Goal: Entertainment & Leisure: Consume media (video, audio)

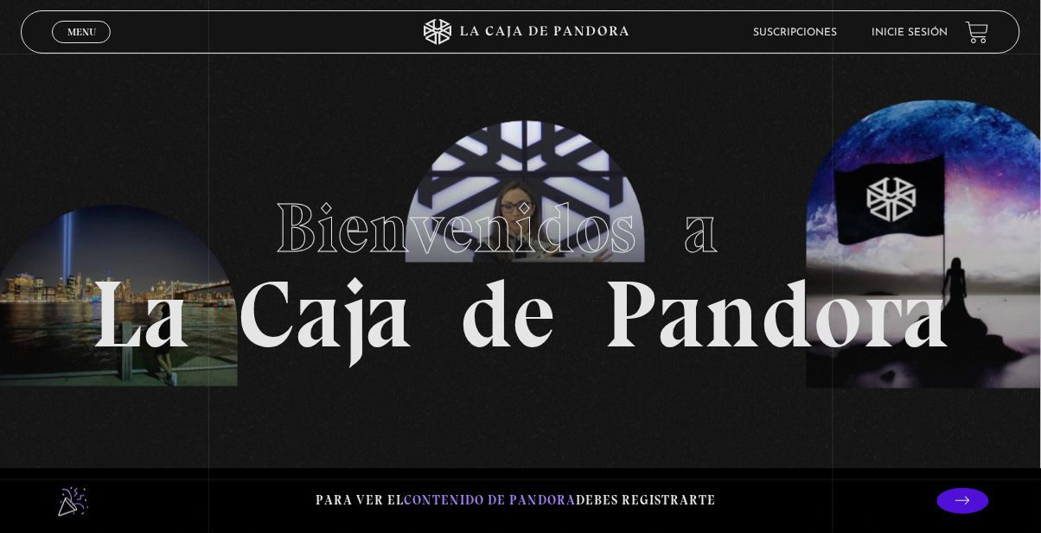
click at [890, 33] on link "Inicie sesión" at bounding box center [910, 33] width 76 height 10
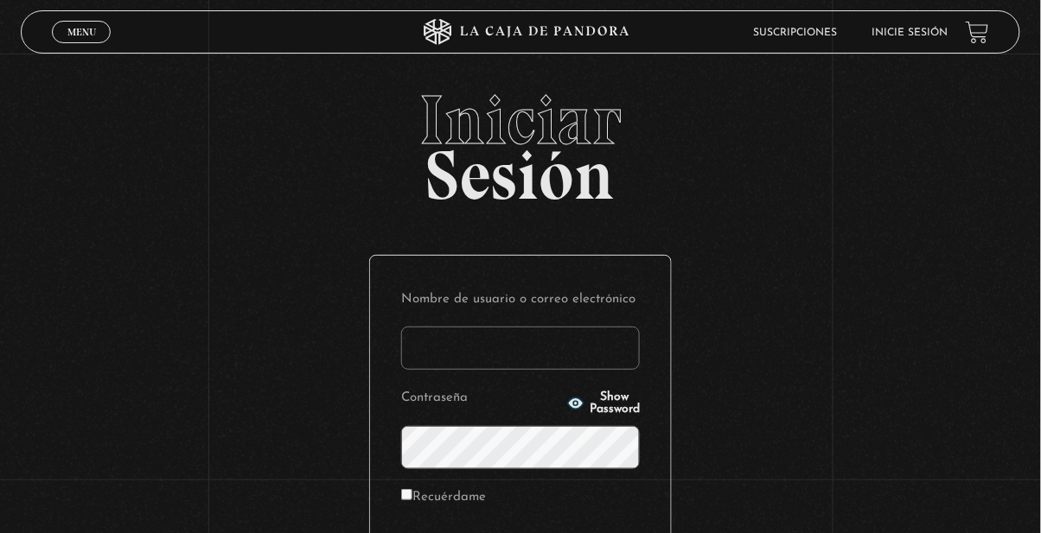
click at [506, 364] on input "Nombre de usuario o correo electrónico" at bounding box center [520, 348] width 239 height 43
type input "Ari Morales S"
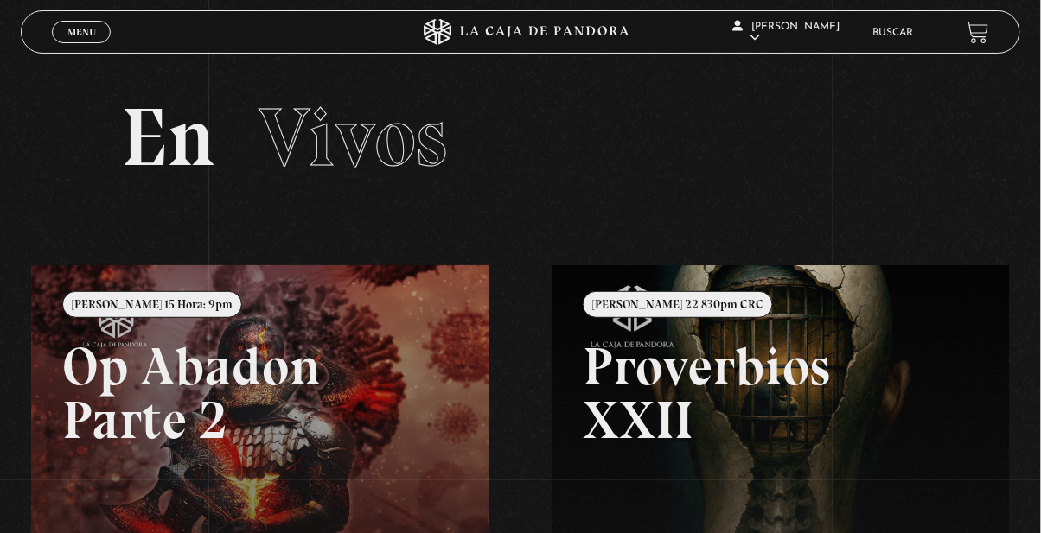
click at [64, 37] on link "Menu Cerrar" at bounding box center [81, 32] width 59 height 22
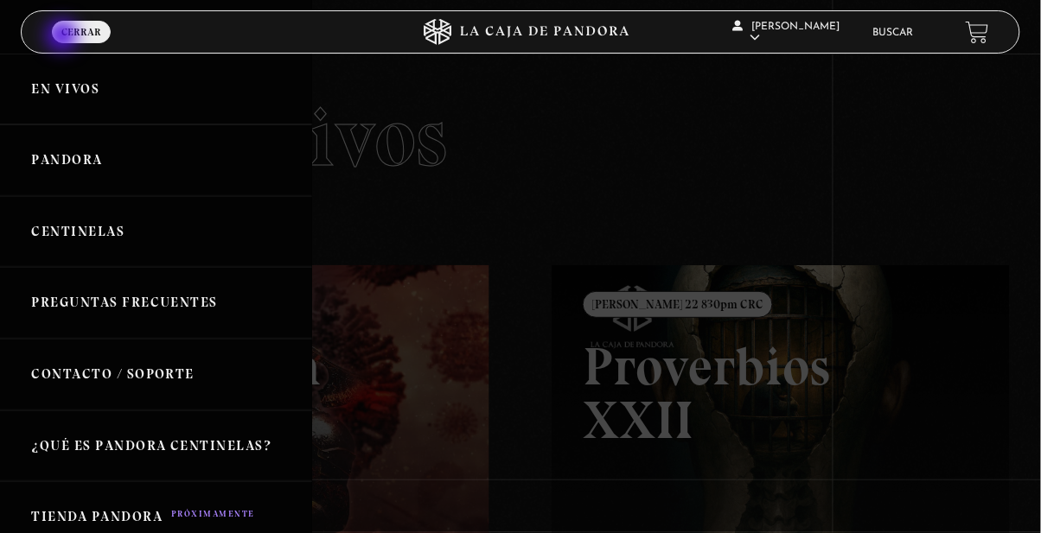
click at [83, 232] on link "Centinelas" at bounding box center [156, 232] width 312 height 72
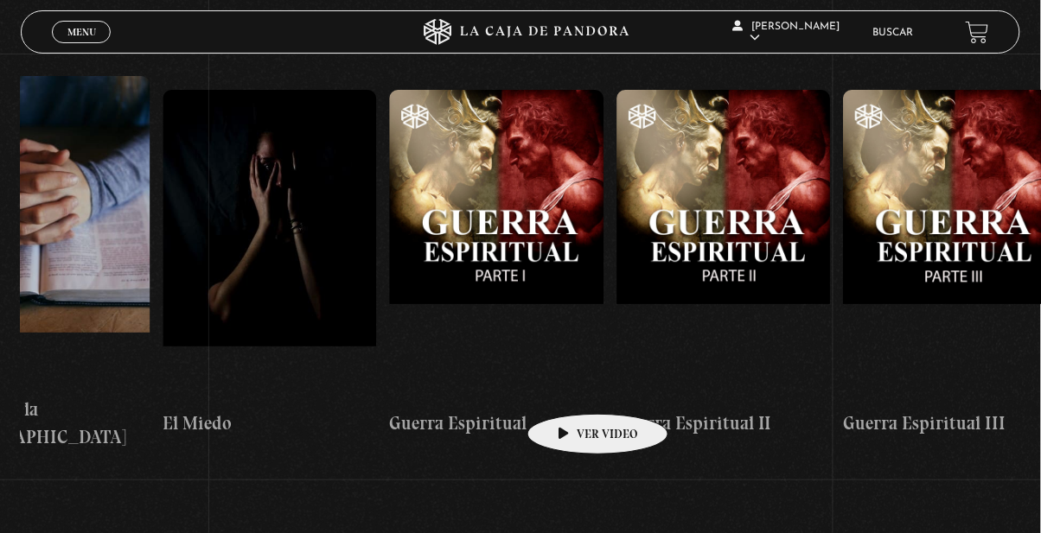
scroll to position [0, 21405]
click at [261, 303] on figure at bounding box center [268, 245] width 213 height 311
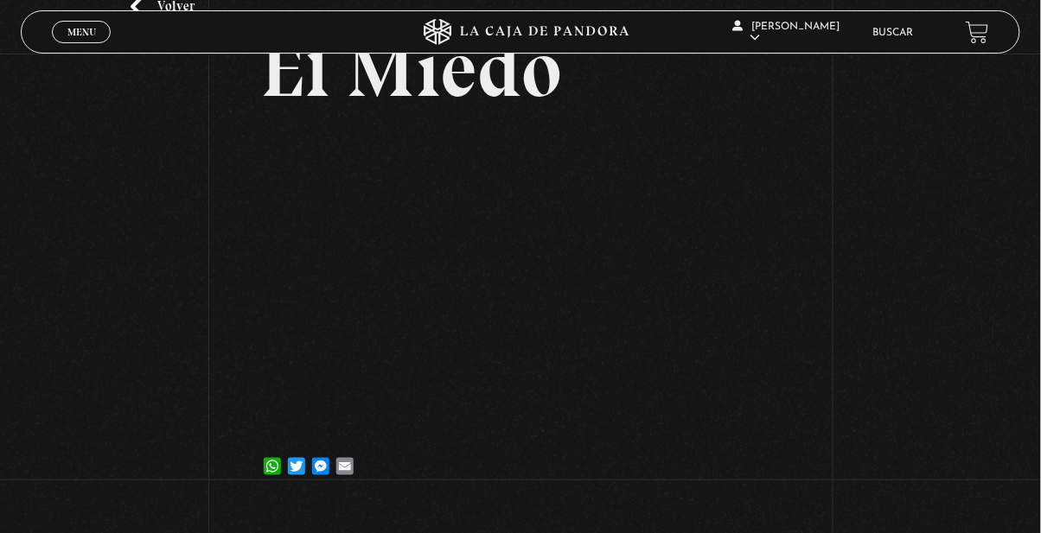
scroll to position [107, 0]
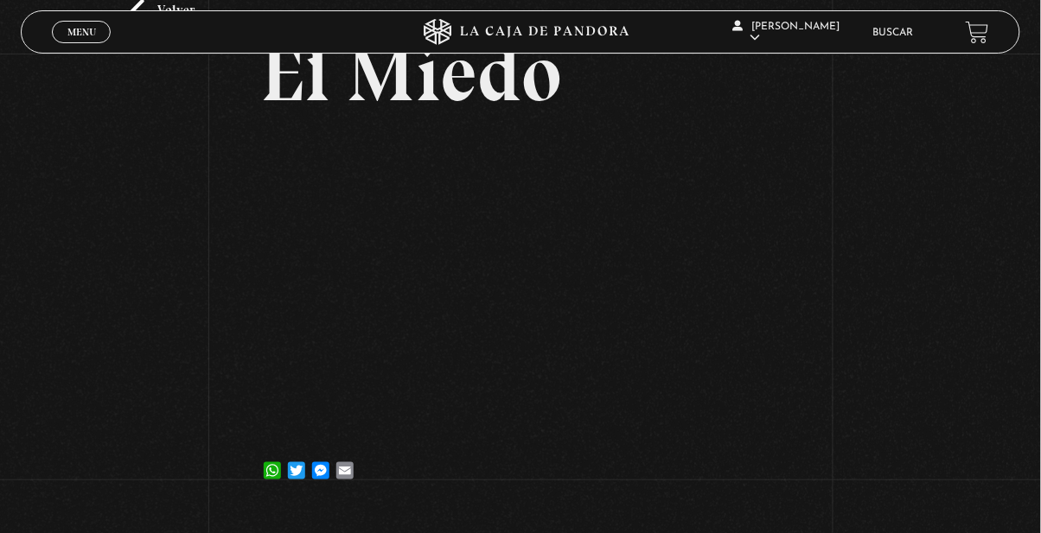
click at [86, 6] on div "Volver 6 julio, 2021 El Miedo WhatsApp Twitter Messenger Email" at bounding box center [520, 228] width 1041 height 565
click at [79, 40] on link "Menu Cerrar" at bounding box center [81, 32] width 59 height 22
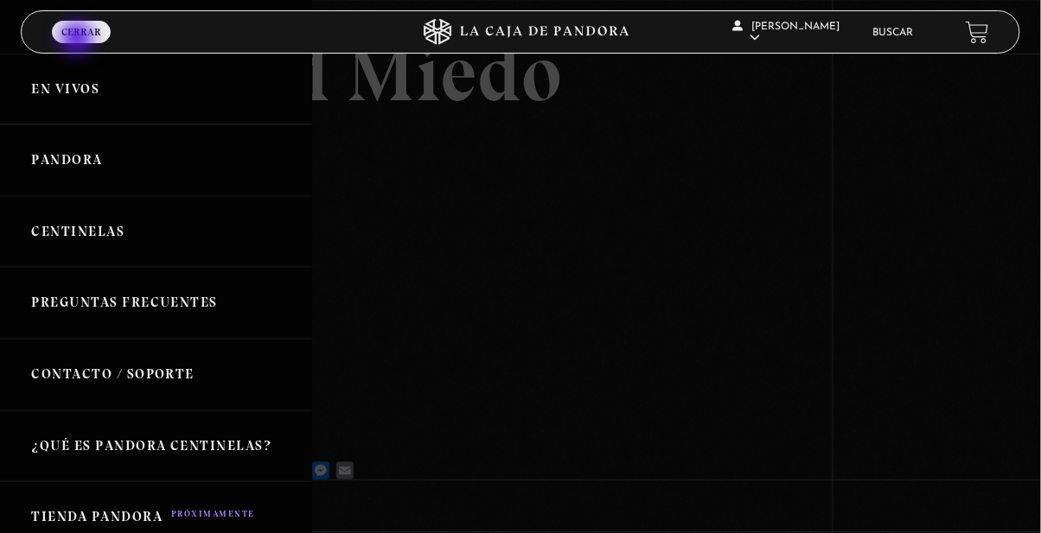
click at [105, 157] on link "Pandora" at bounding box center [156, 160] width 312 height 72
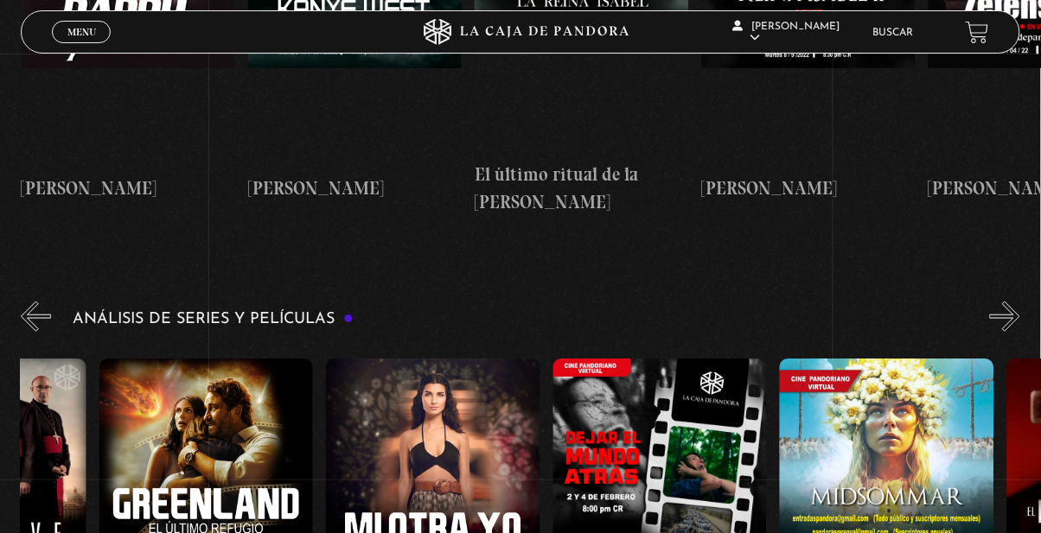
scroll to position [0, 379]
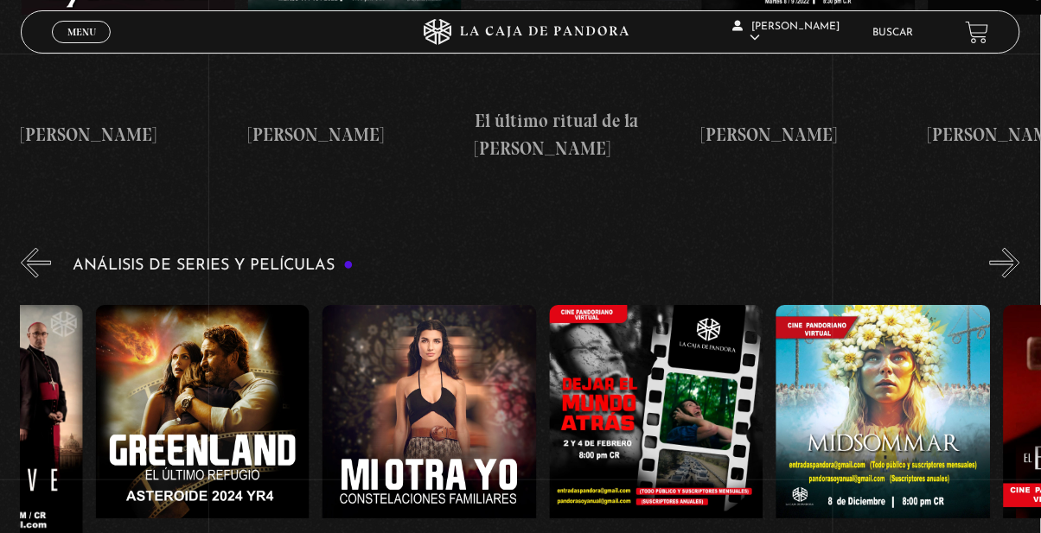
click at [258, 384] on figure at bounding box center [202, 460] width 213 height 311
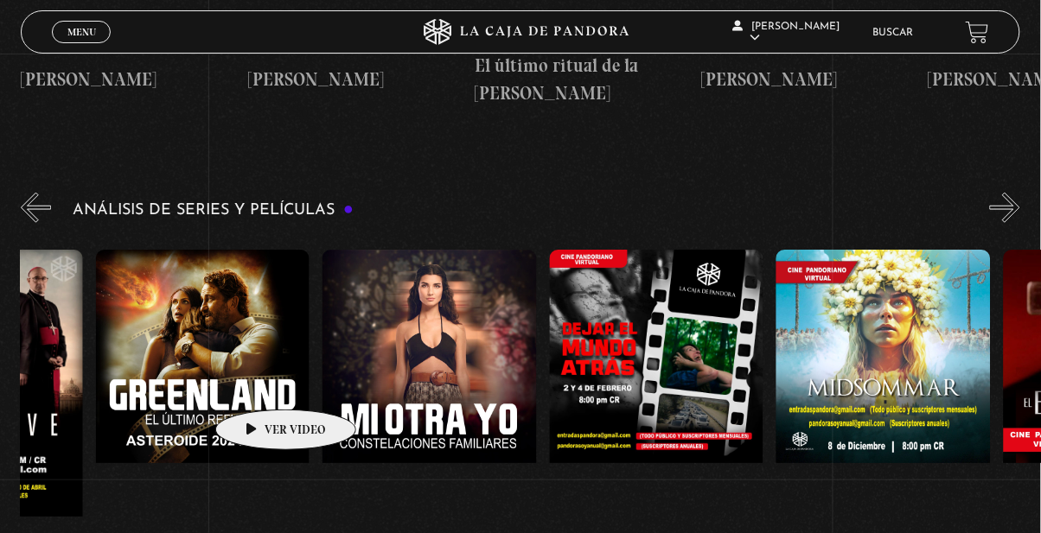
scroll to position [0, 453]
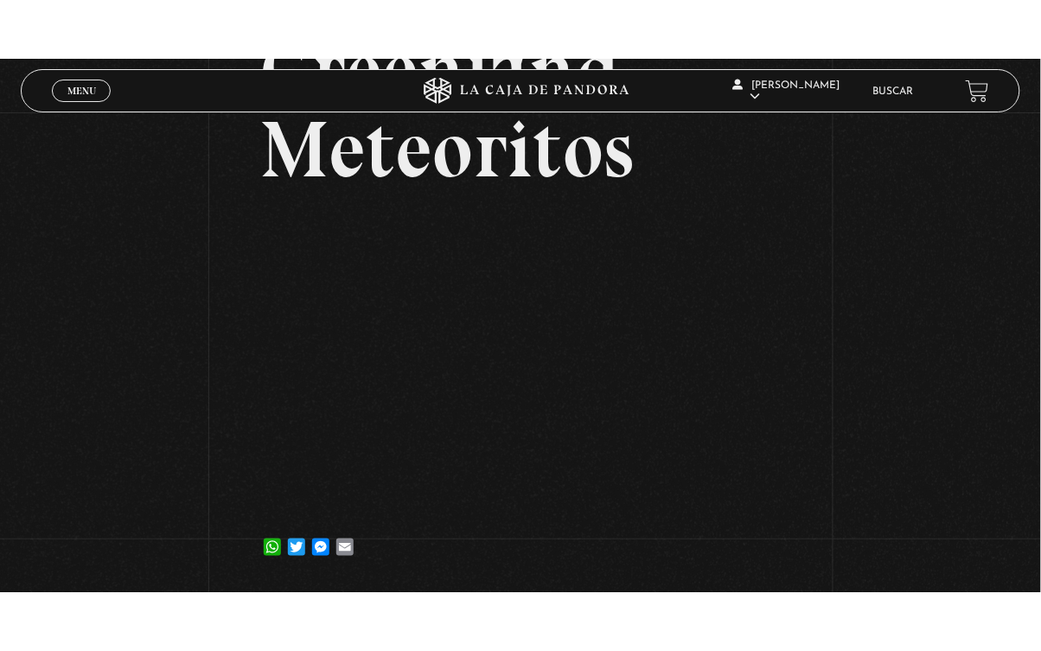
scroll to position [170, 0]
